Goal: Task Accomplishment & Management: Complete application form

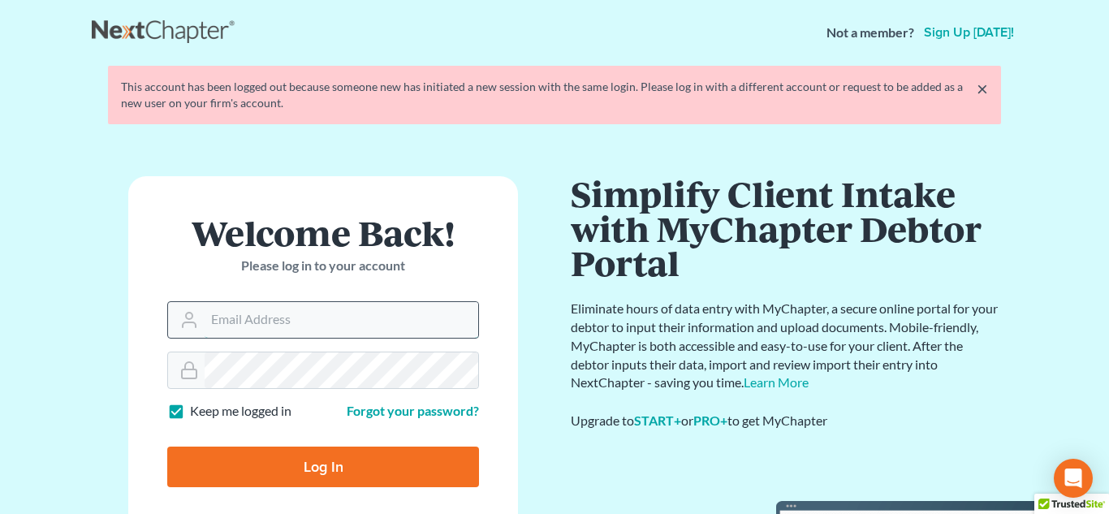
click at [350, 327] on input "Email Address" at bounding box center [342, 320] width 274 height 36
type input "[PERSON_NAME][EMAIL_ADDRESS][DOMAIN_NAME]"
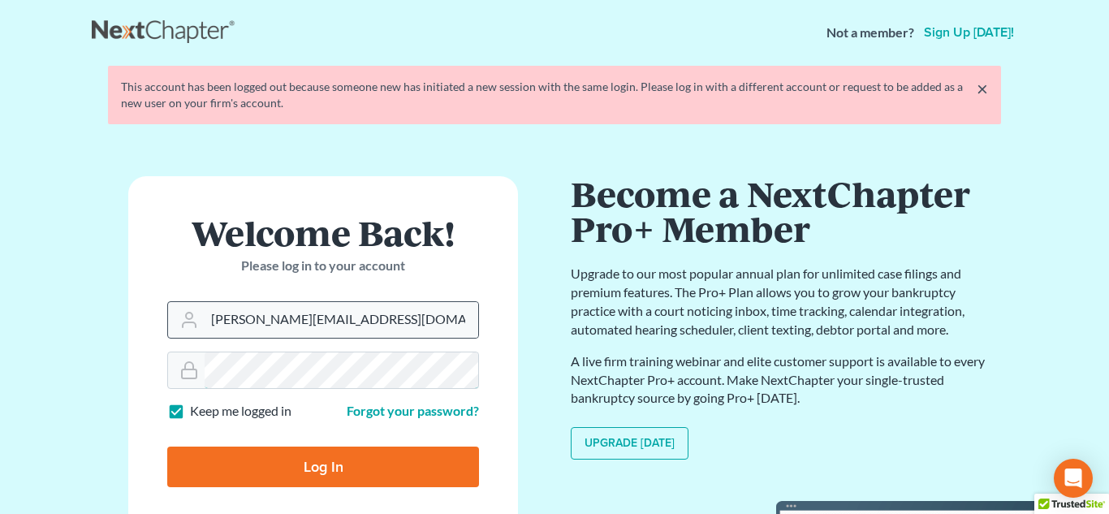
click at [167, 447] on input "Log In" at bounding box center [323, 467] width 312 height 41
type input "Thinking..."
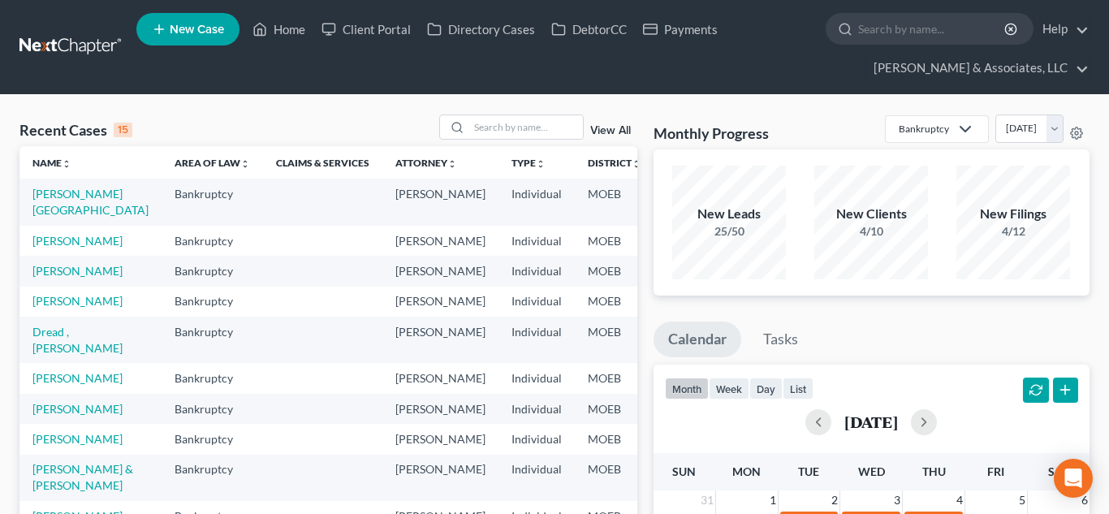
click at [184, 32] on span "New Case" at bounding box center [197, 30] width 54 height 12
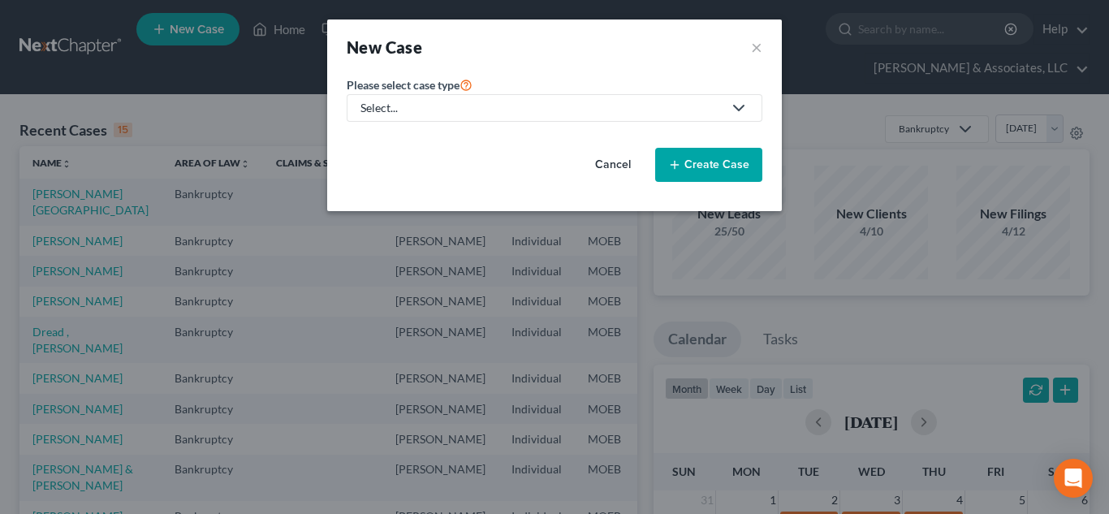
click at [389, 115] on div "Select..." at bounding box center [542, 108] width 362 height 16
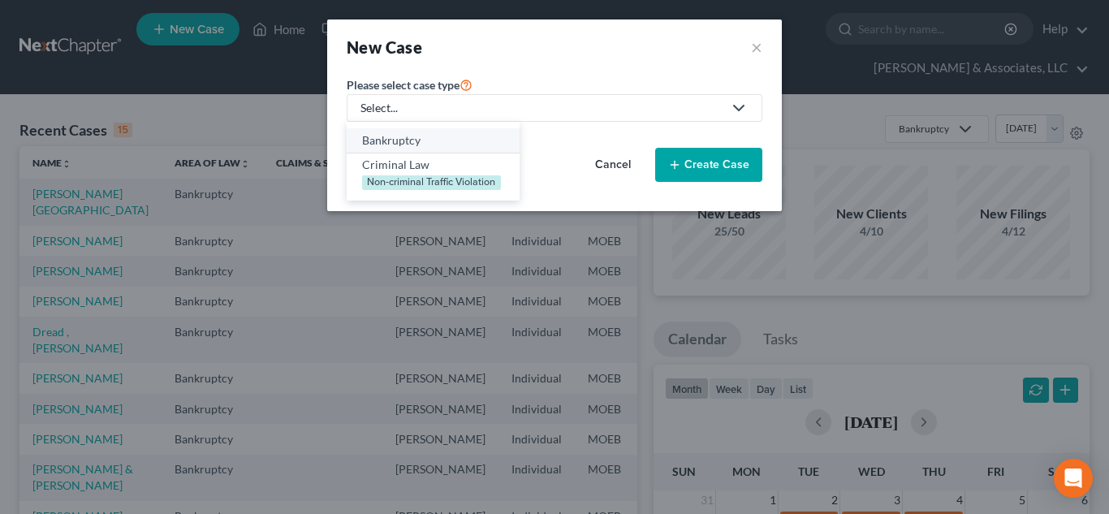
click at [413, 144] on div "Bankruptcy" at bounding box center [433, 140] width 142 height 16
select select "45"
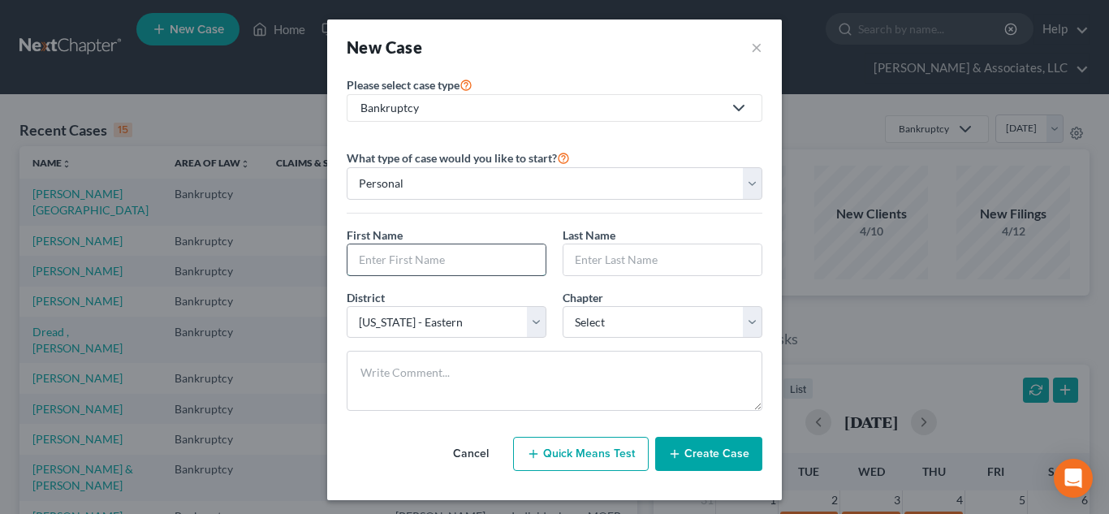
click at [521, 253] on input "text" at bounding box center [447, 259] width 198 height 31
paste input "[PERSON_NAME]"
type input "Lateef"
paste input "[PERSON_NAME]"
type input "[PERSON_NAME]"
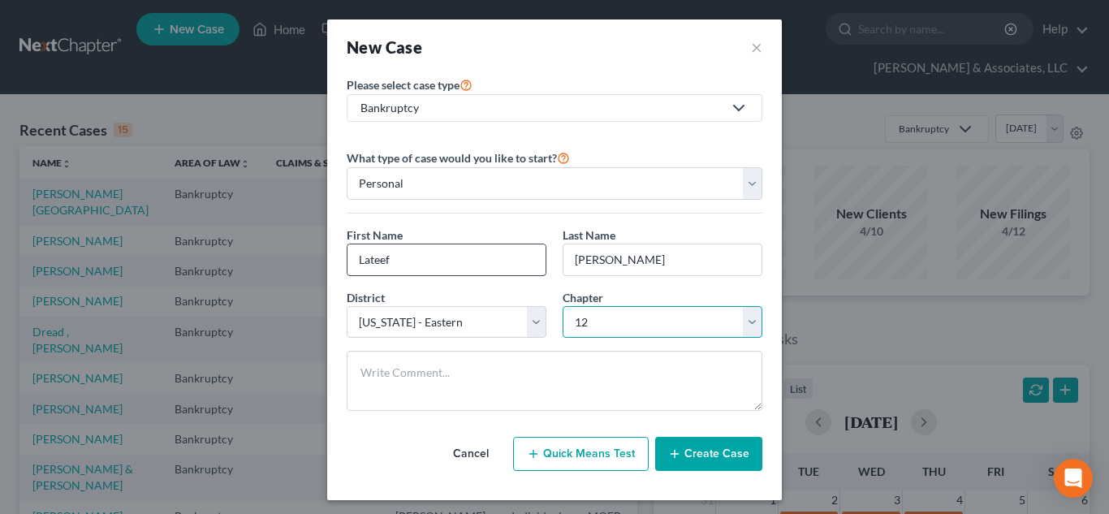
select select "3"
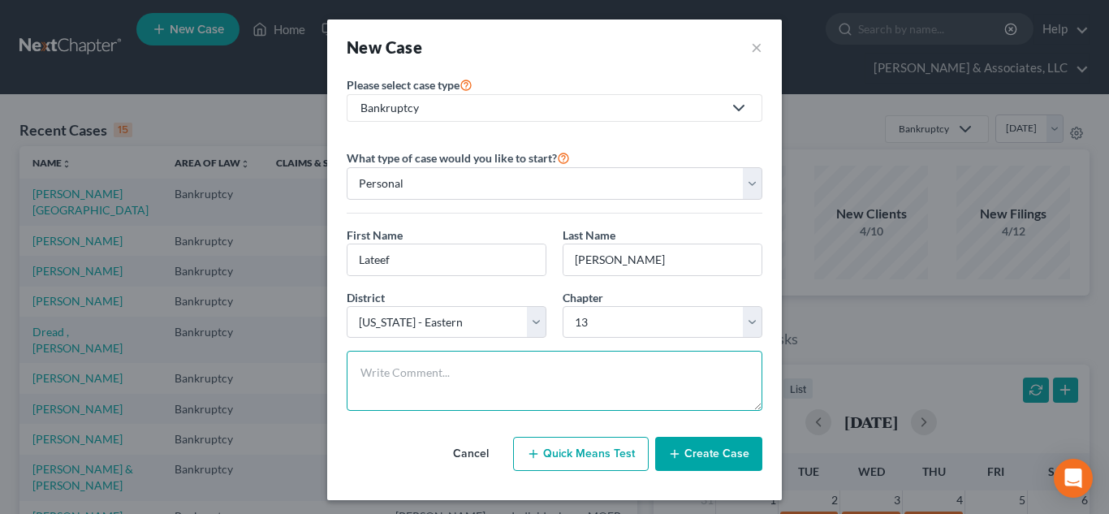
click at [391, 376] on textarea at bounding box center [555, 381] width 416 height 60
type textarea "File to get repo back"
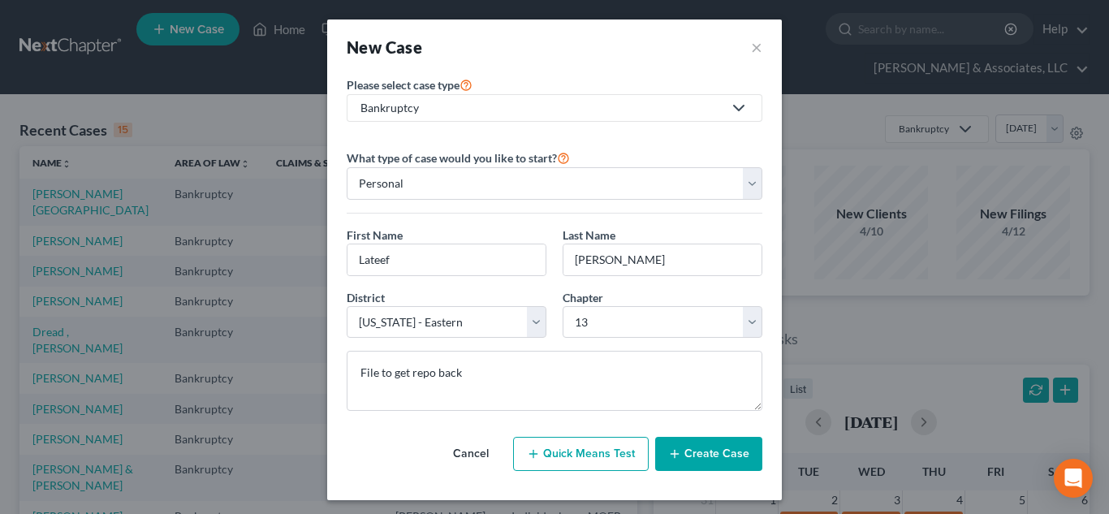
click at [675, 455] on line "button" at bounding box center [675, 453] width 0 height 7
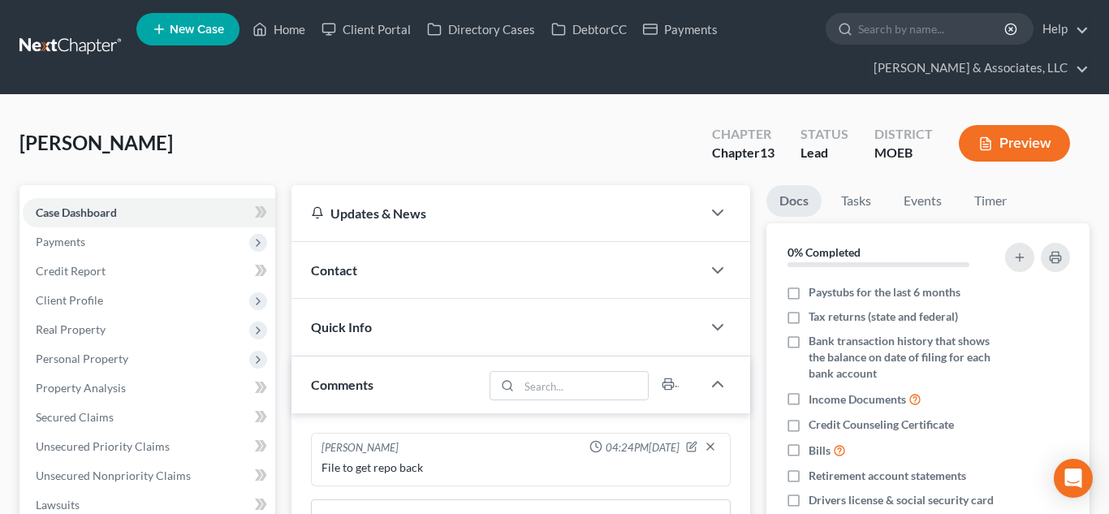
click at [344, 264] on span "Contact" at bounding box center [334, 269] width 46 height 15
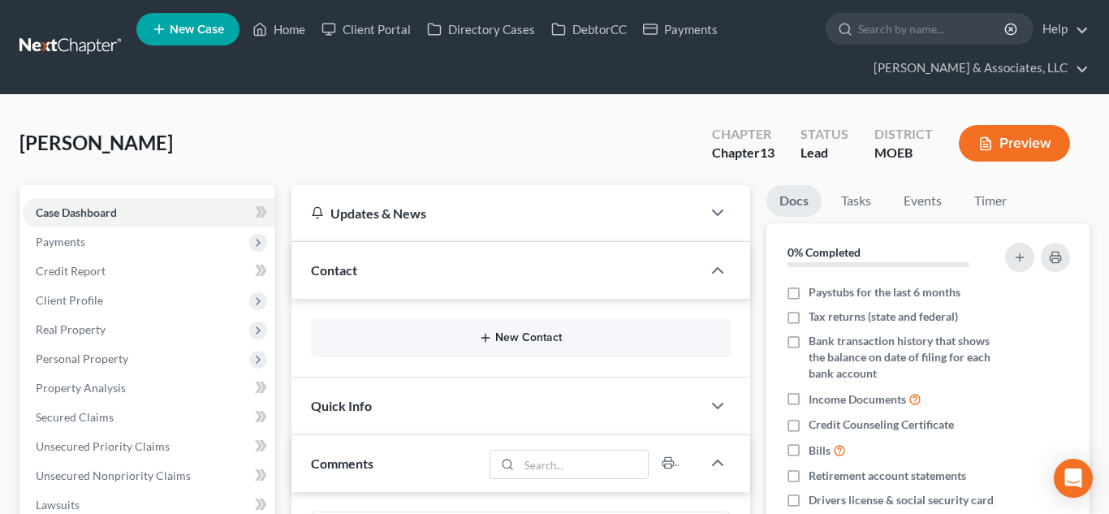
click at [513, 337] on button "New Contact" at bounding box center [521, 337] width 394 height 13
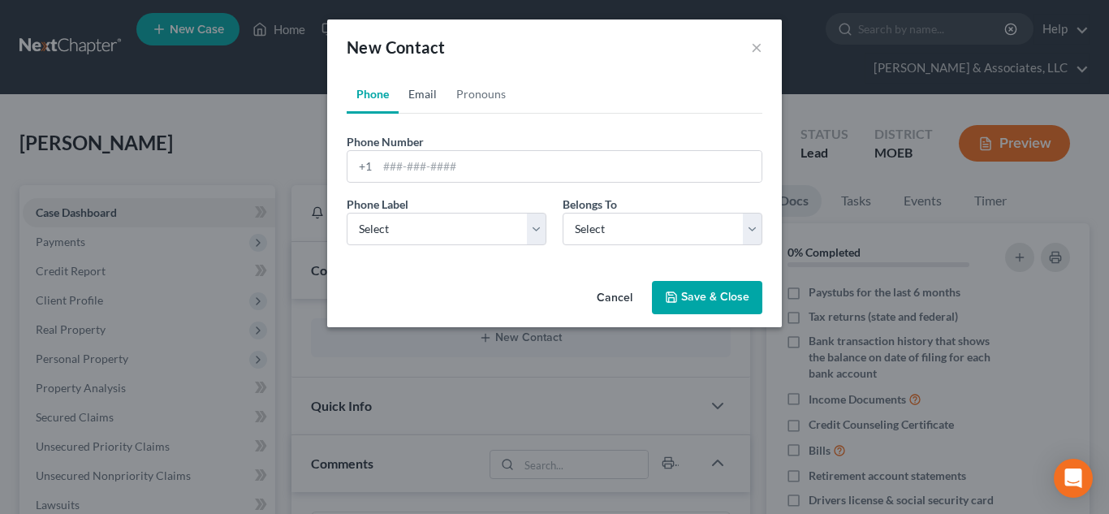
click at [426, 87] on link "Email" at bounding box center [423, 94] width 48 height 39
click at [435, 161] on input "email" at bounding box center [570, 166] width 384 height 31
paste input "[EMAIL_ADDRESS][DOMAIN_NAME]"
type input "[EMAIL_ADDRESS][DOMAIN_NAME]"
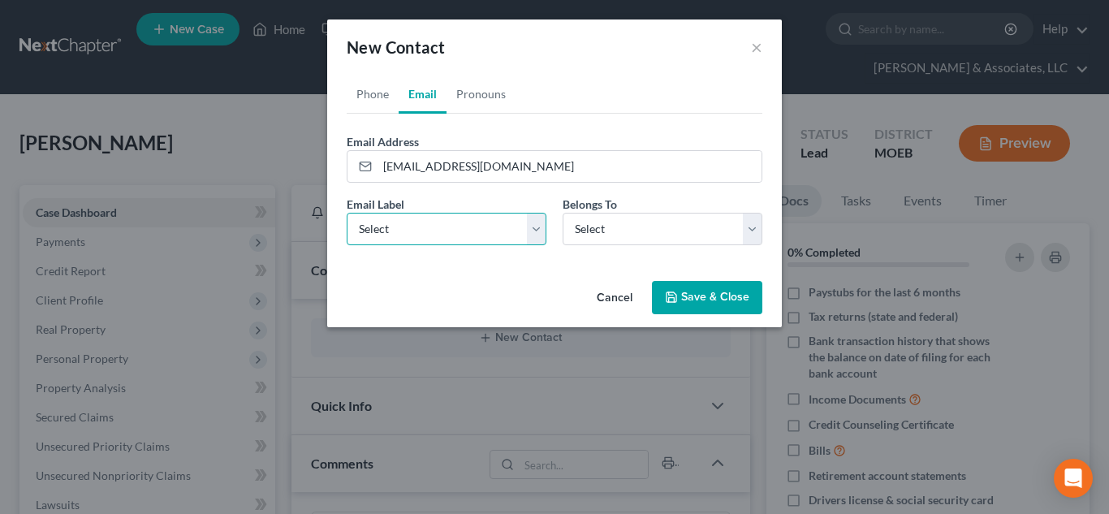
select select "0"
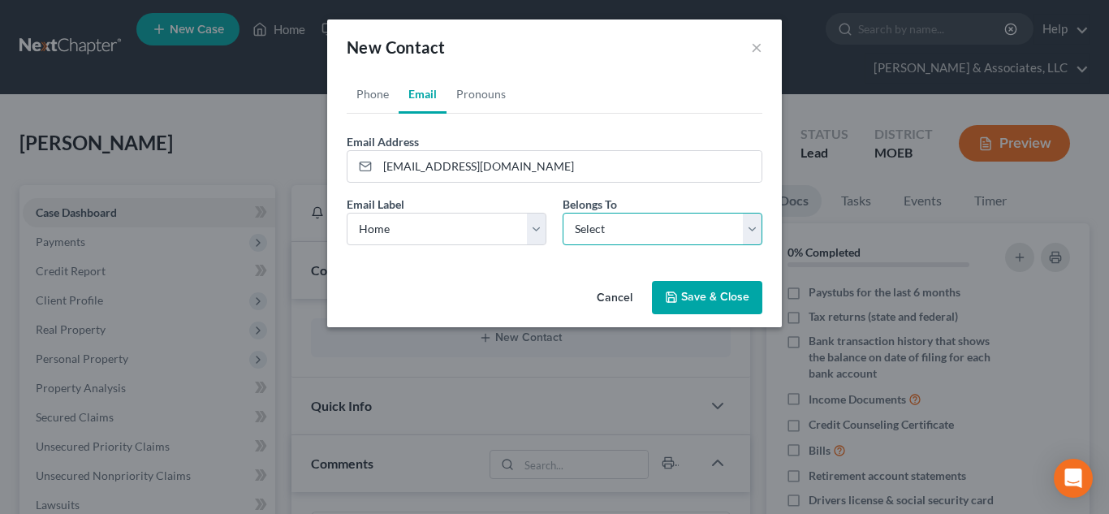
click at [704, 216] on select "Select Client Other" at bounding box center [663, 229] width 200 height 32
click at [563, 213] on select "Select Client Other" at bounding box center [663, 229] width 200 height 32
select select "0"
click at [378, 95] on link "Phone" at bounding box center [373, 94] width 52 height 39
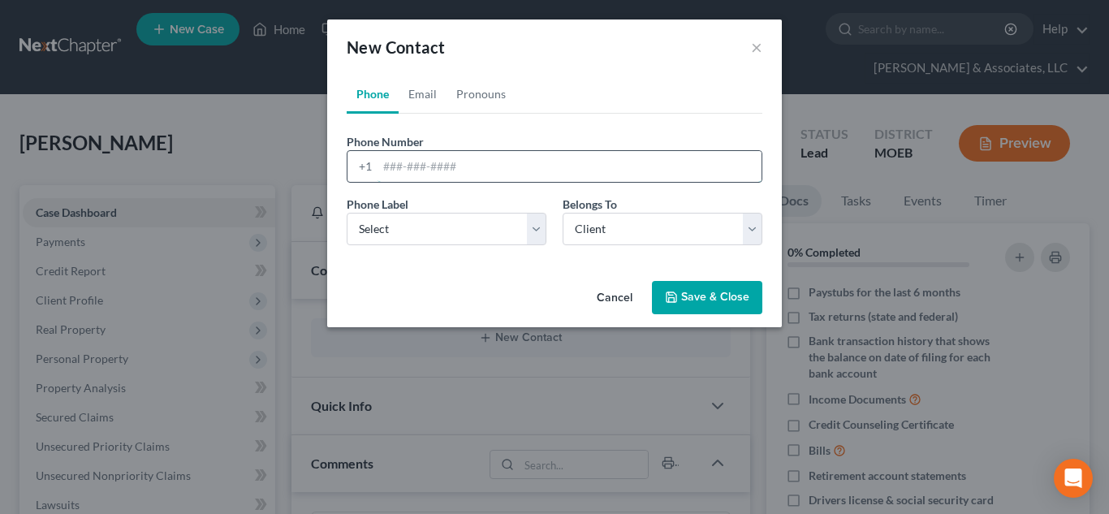
click at [400, 171] on input "tel" at bounding box center [570, 166] width 384 height 31
paste input "[PHONE_NUMBER]"
type input "[PHONE_NUMBER]"
select select "0"
click at [709, 304] on button "Save & Close" at bounding box center [707, 298] width 110 height 34
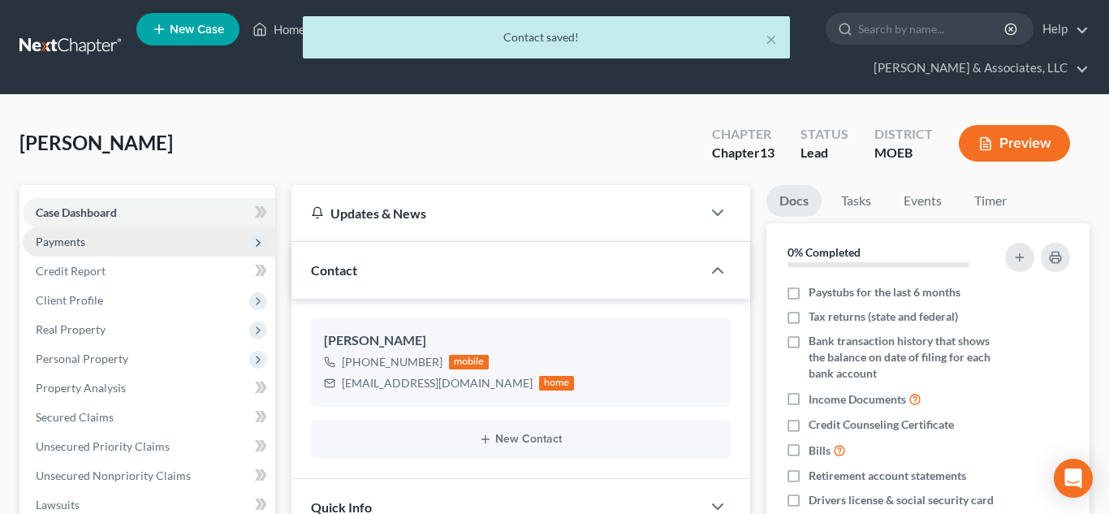
click at [87, 240] on span "Payments" at bounding box center [149, 241] width 253 height 29
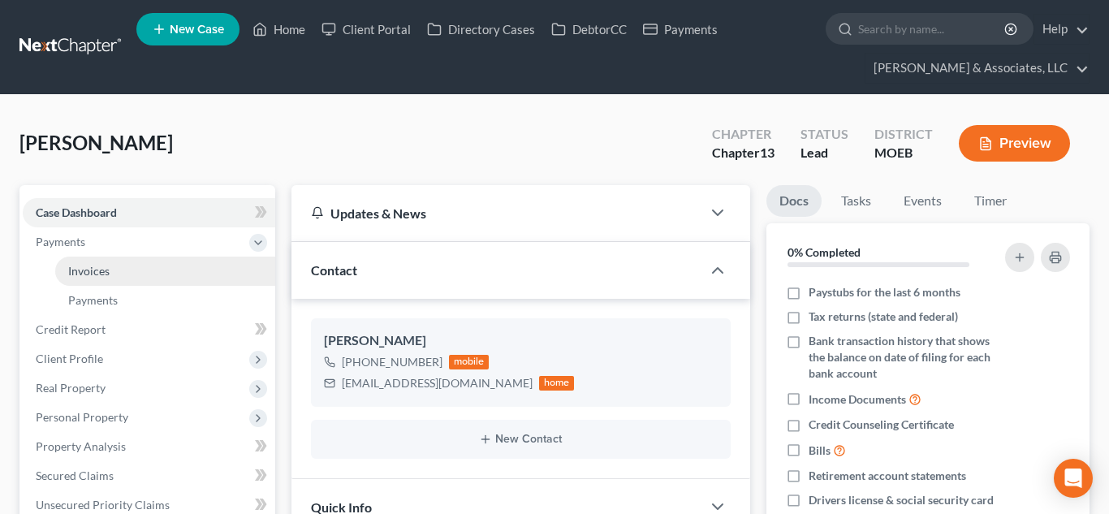
click at [115, 265] on link "Invoices" at bounding box center [165, 271] width 220 height 29
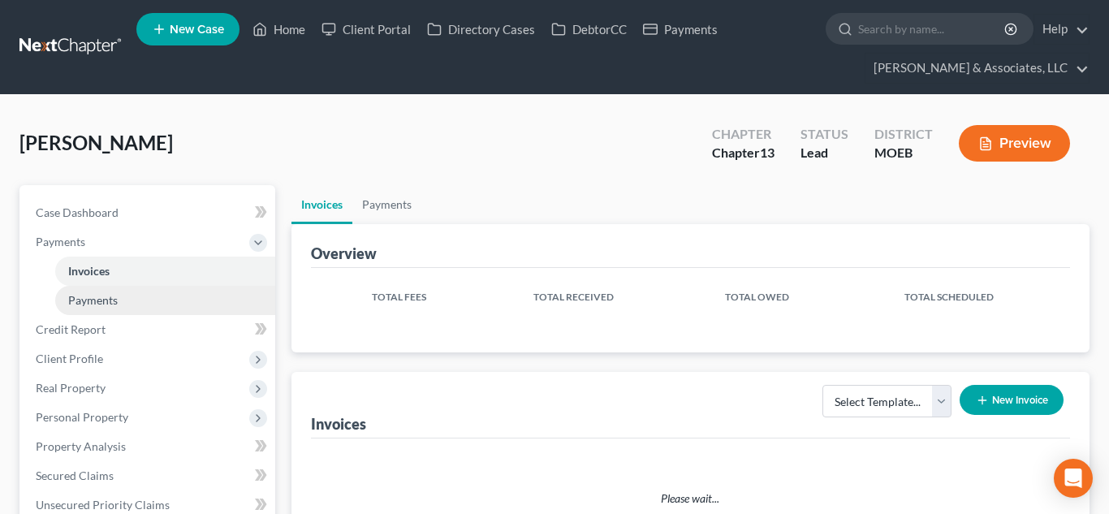
click at [140, 294] on link "Payments" at bounding box center [165, 300] width 220 height 29
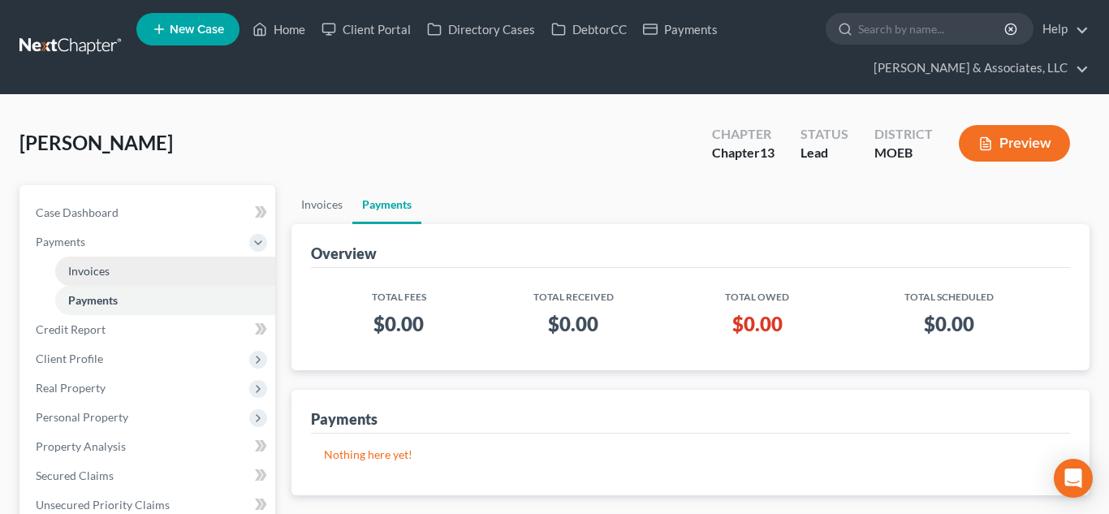
click at [101, 271] on span "Invoices" at bounding box center [88, 271] width 41 height 14
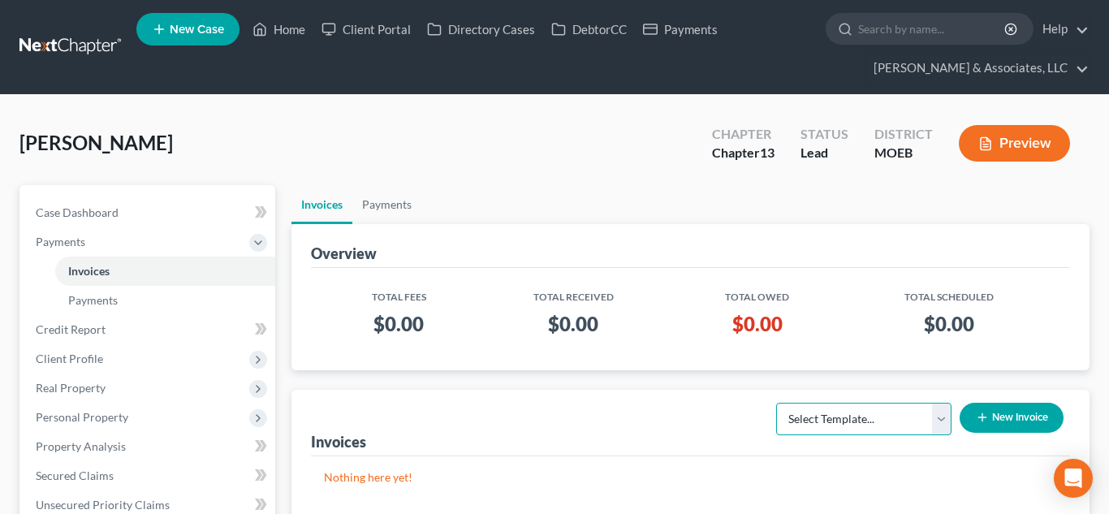
click at [945, 424] on select "Select Template... Chapter 7 Template Chapter 13 Template Chapter 7 with legal …" at bounding box center [863, 419] width 175 height 32
select select "1"
click at [776, 403] on select "Select Template... Chapter 7 Template Chapter 13 Template Chapter 7 with legal …" at bounding box center [863, 419] width 175 height 32
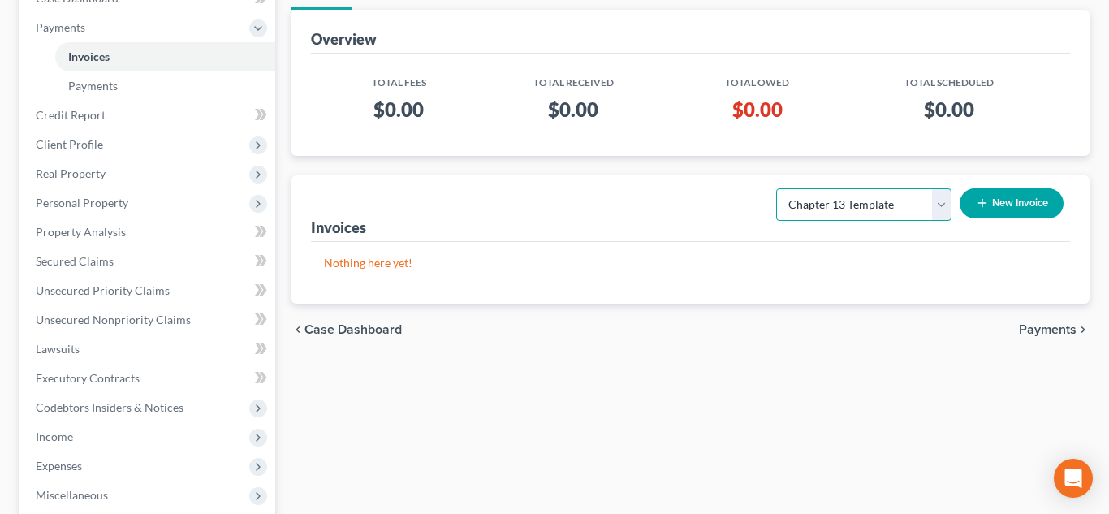
scroll to position [239, 0]
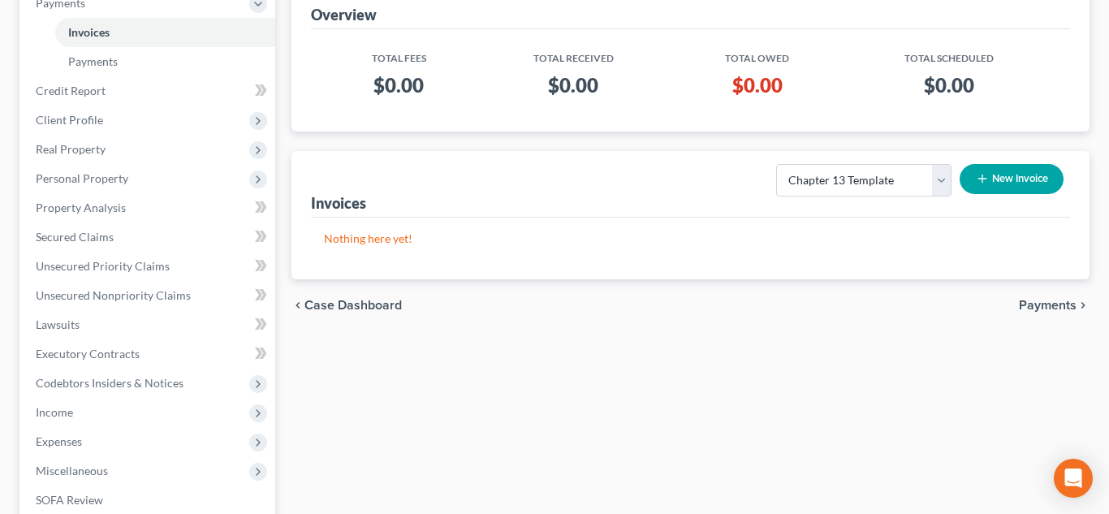
click at [994, 179] on button "New Invoice" at bounding box center [1012, 179] width 104 height 30
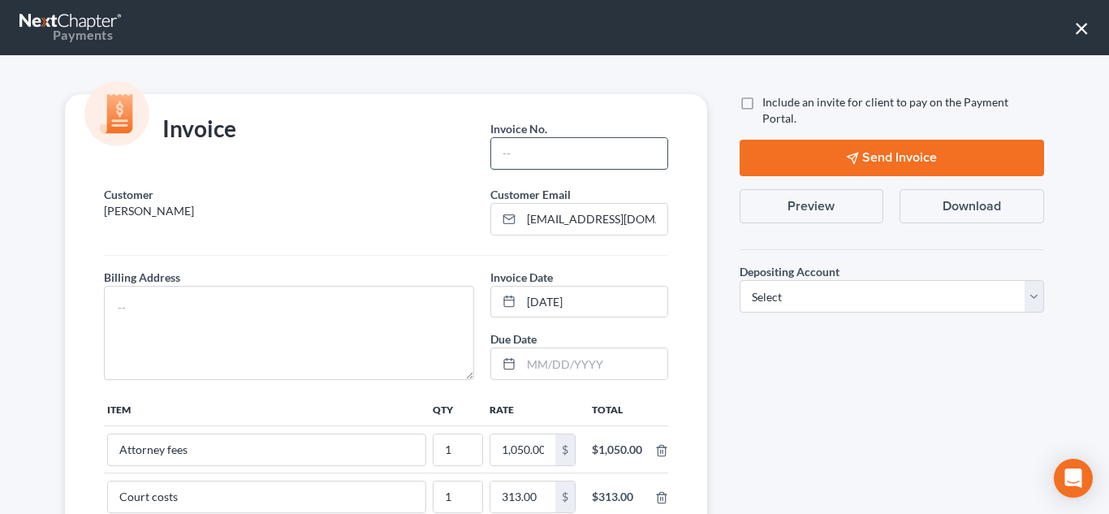
click at [593, 145] on input "text" at bounding box center [578, 153] width 175 height 31
type input "659"
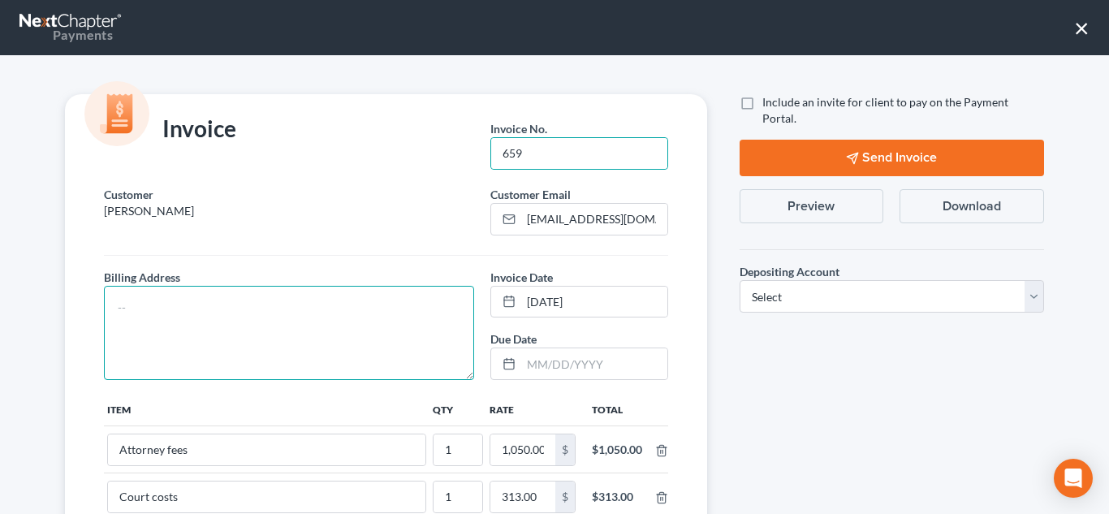
click at [461, 301] on textarea at bounding box center [289, 333] width 370 height 94
type textarea "NA"
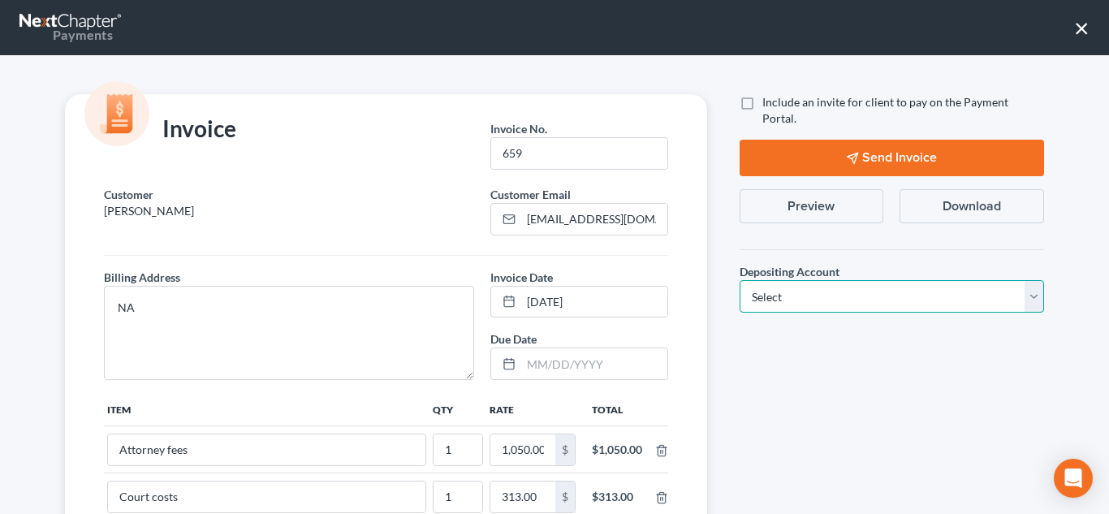
click at [837, 280] on select "Select Operation Trust" at bounding box center [892, 296] width 305 height 32
select select "1"
click at [740, 280] on select "Select Operation Trust" at bounding box center [892, 296] width 305 height 32
click at [763, 105] on label "Include an invite for client to pay on the Payment Portal." at bounding box center [904, 110] width 282 height 32
click at [769, 105] on input "Include an invite for client to pay on the Payment Portal." at bounding box center [774, 99] width 11 height 11
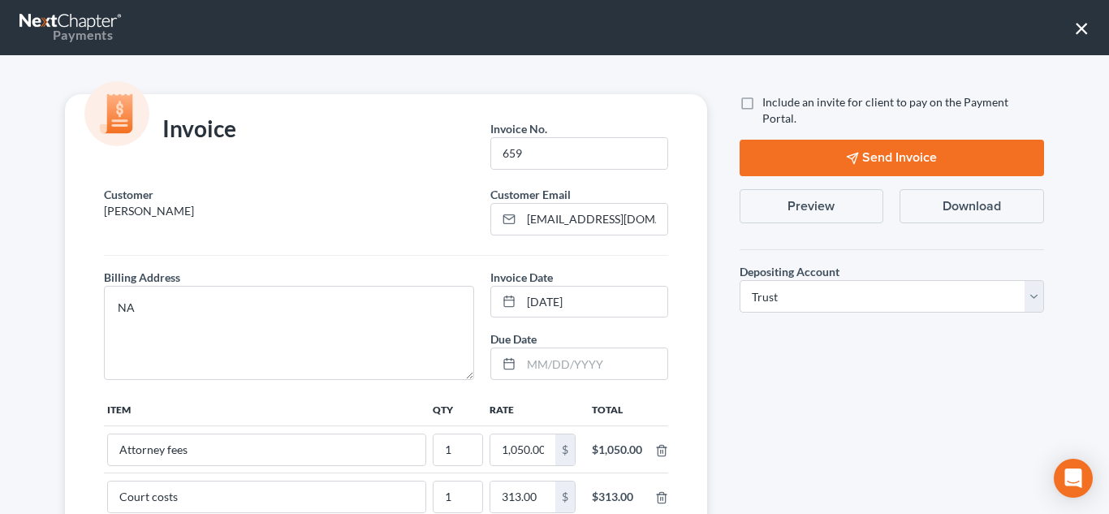
checkbox input "true"
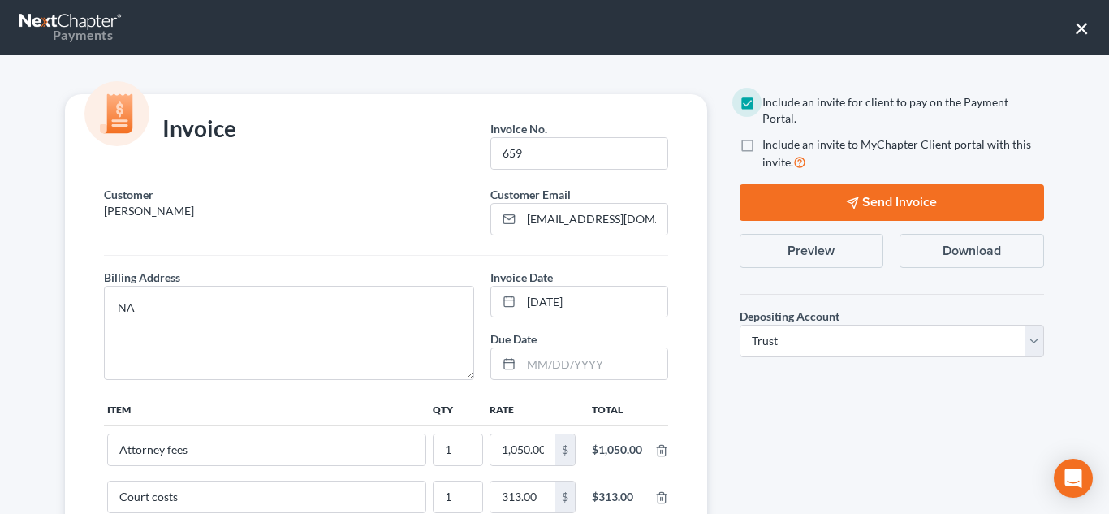
click at [763, 136] on label "Include an invite to MyChapter Client portal with this invite." at bounding box center [904, 153] width 282 height 35
click at [769, 136] on input "Include an invite to MyChapter Client portal with this invite." at bounding box center [774, 141] width 11 height 11
checkbox input "true"
click at [781, 184] on button "Send Invoice" at bounding box center [892, 202] width 305 height 37
